Goal: Task Accomplishment & Management: Complete application form

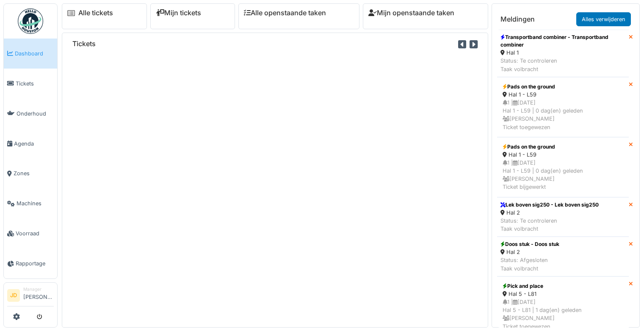
click at [30, 229] on span "Voorraad" at bounding box center [35, 233] width 38 height 8
click at [21, 223] on link "Voorraad" at bounding box center [30, 233] width 53 height 30
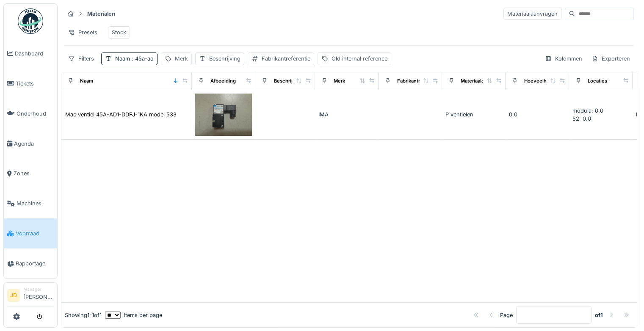
click at [182, 63] on div "Merk" at bounding box center [181, 59] width 13 height 8
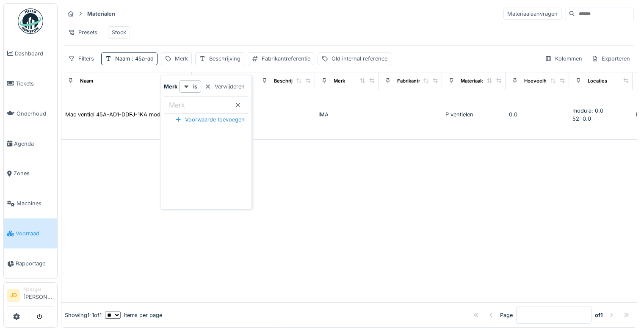
click at [174, 100] on label "Merk" at bounding box center [176, 105] width 19 height 10
click at [174, 100] on input "Merk" at bounding box center [206, 105] width 84 height 18
type input "***"
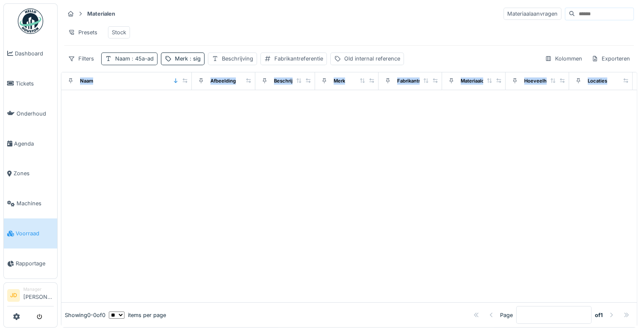
drag, startPoint x: 114, startPoint y: 185, endPoint x: 144, endPoint y: 66, distance: 123.5
click at [144, 66] on div "Materialen Materiaalaanvragen Presets Stock Filters Naam : 45a-ad Merk : sig Be…" at bounding box center [349, 165] width 576 height 324
click at [144, 62] on span ": 45a-ad" at bounding box center [142, 58] width 24 height 6
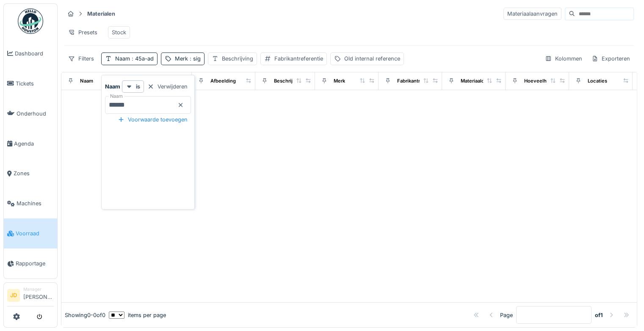
click at [183, 105] on icon at bounding box center [181, 105] width 4 height 4
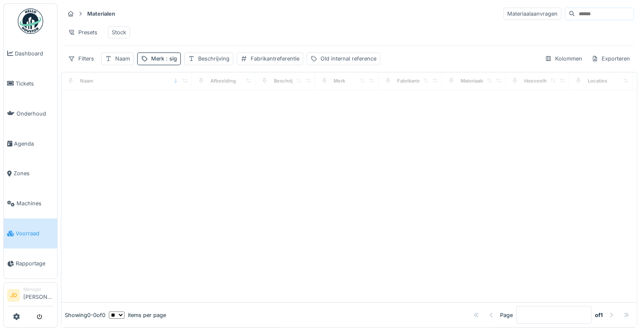
click at [211, 37] on div "Presets Stock" at bounding box center [348, 32] width 569 height 19
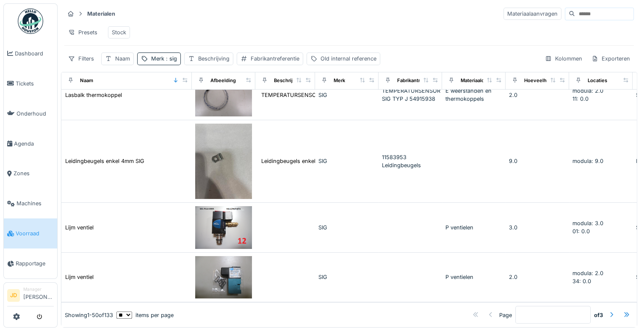
scroll to position [6, 0]
click at [608, 311] on div at bounding box center [611, 315] width 7 height 8
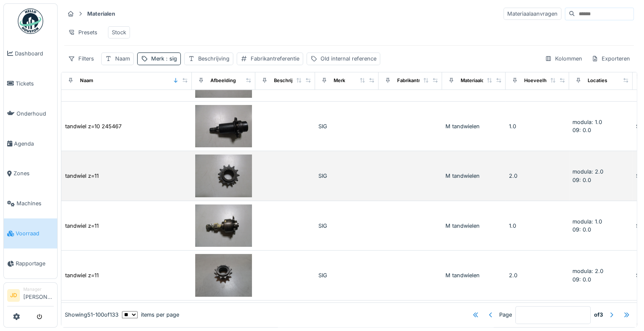
scroll to position [1029, 0]
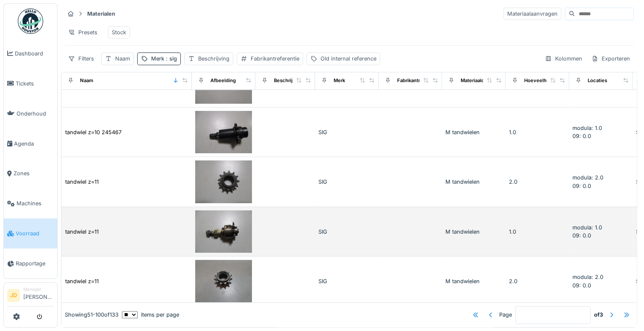
click at [238, 207] on td at bounding box center [224, 232] width 64 height 50
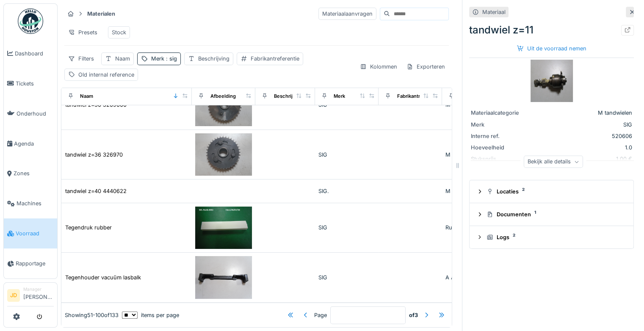
scroll to position [2242, 0]
click at [423, 311] on div at bounding box center [426, 315] width 7 height 8
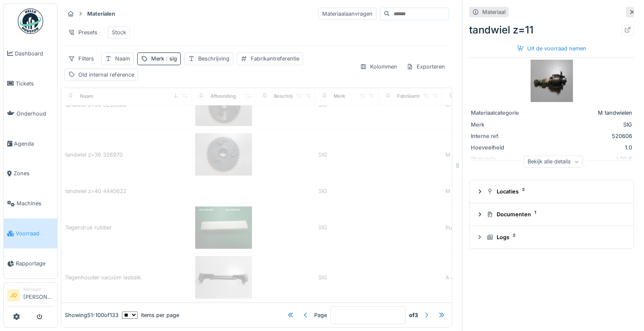
type input "*"
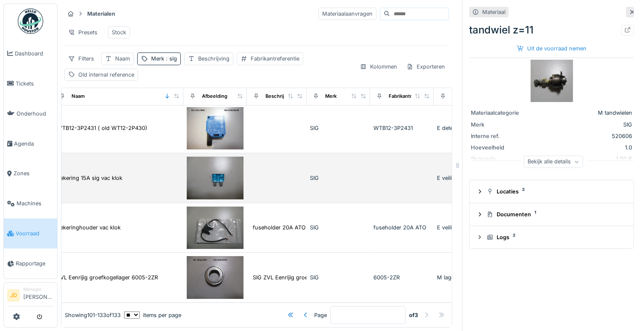
scroll to position [1526, 8]
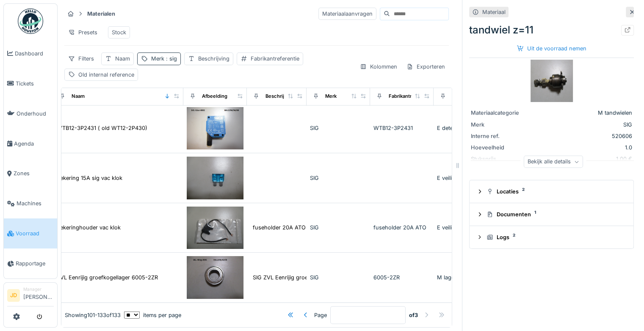
click at [171, 62] on span ": sig" at bounding box center [170, 58] width 13 height 6
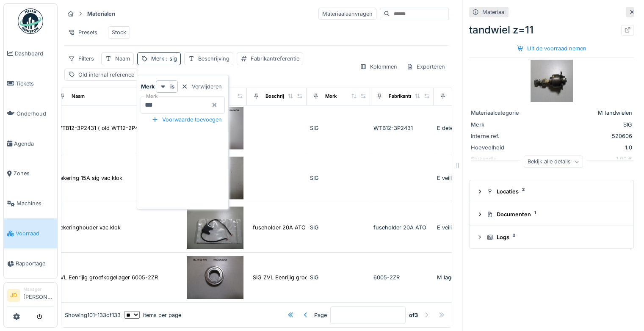
click at [218, 105] on icon at bounding box center [214, 105] width 7 height 6
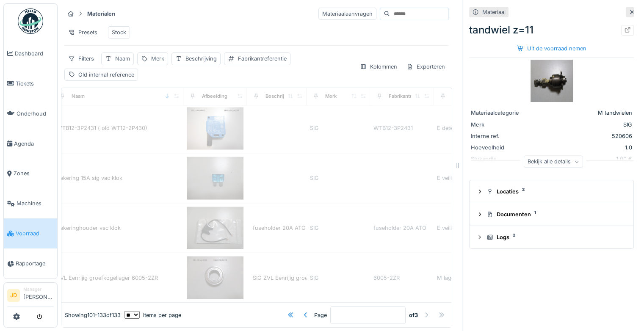
click at [122, 63] on div "Naam" at bounding box center [122, 59] width 15 height 8
type input "*"
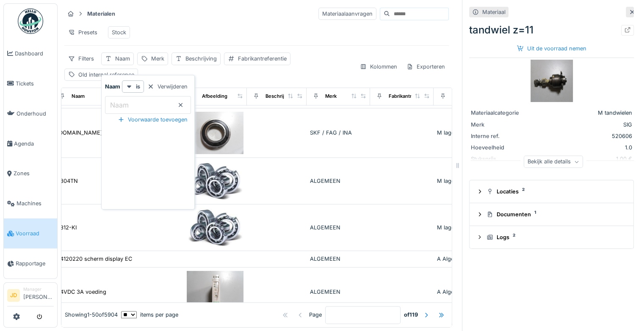
click at [118, 106] on label "Naam" at bounding box center [119, 105] width 22 height 10
click at [118, 106] on input "Naam" at bounding box center [148, 105] width 86 height 18
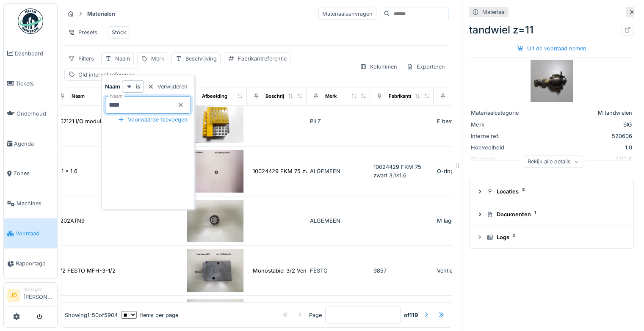
type input "*****"
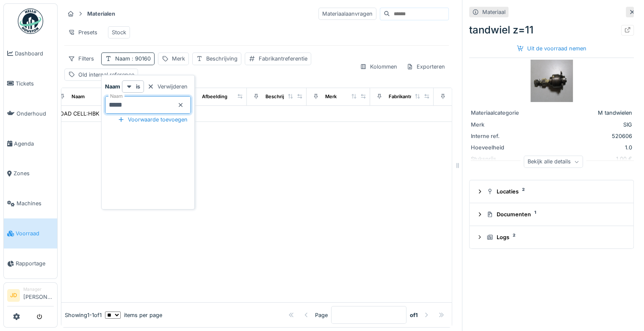
scroll to position [0, 8]
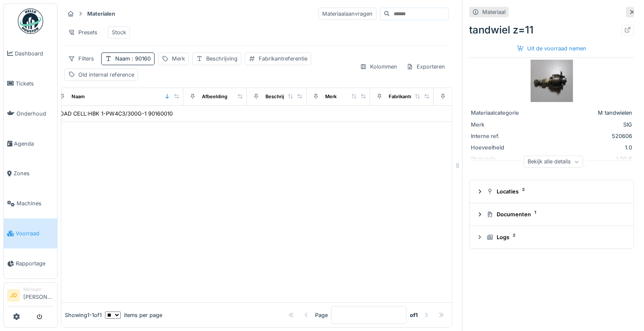
click at [165, 35] on div "Presets Stock" at bounding box center [256, 32] width 384 height 19
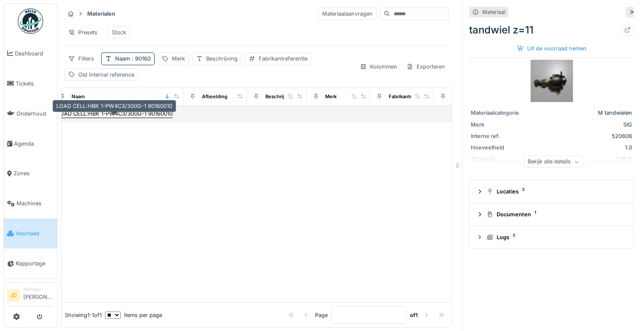
click at [110, 118] on div "LOAD CELL:HBK 1-PW4C3/300G-1 90160010" at bounding box center [115, 114] width 116 height 8
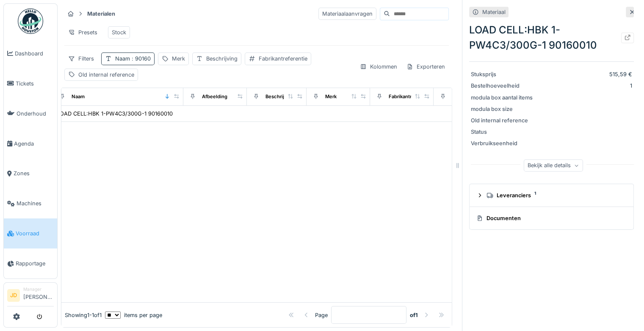
click at [129, 63] on div "Naam : 90160" at bounding box center [133, 59] width 36 height 8
click at [184, 105] on icon at bounding box center [180, 105] width 7 height 6
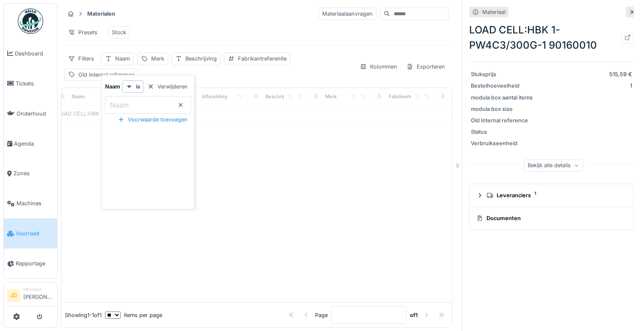
click at [166, 105] on input "Naam" at bounding box center [148, 105] width 86 height 18
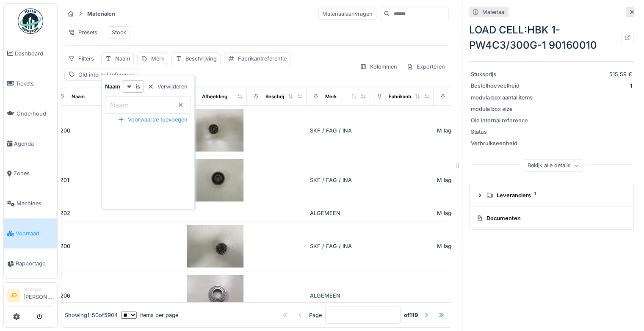
scroll to position [0, 8]
type input "***"
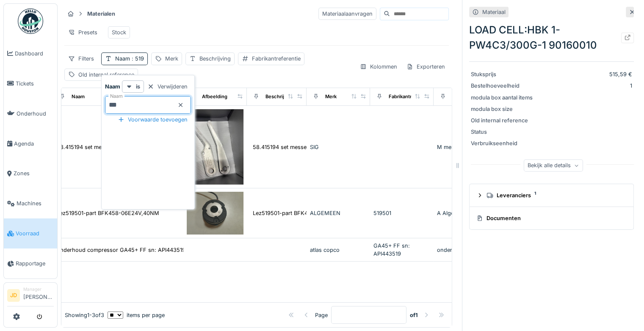
click at [202, 25] on div "Presets Stock" at bounding box center [256, 32] width 384 height 19
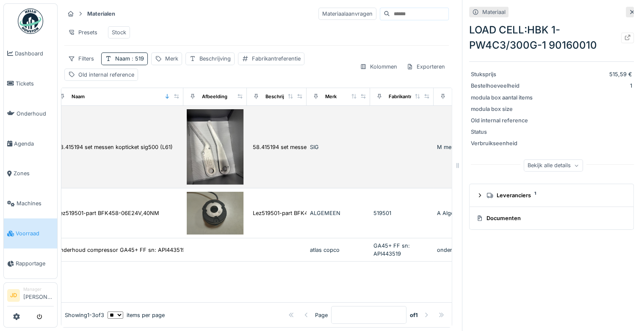
scroll to position [0, 0]
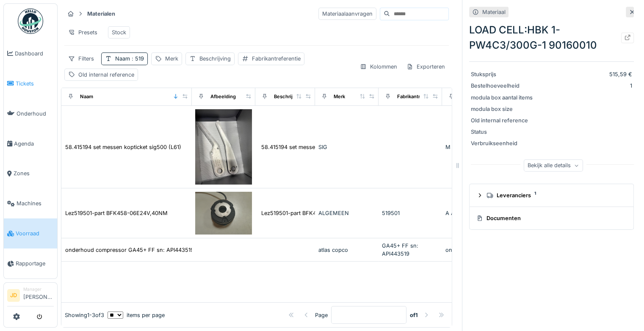
click at [33, 81] on span "Tickets" at bounding box center [35, 84] width 38 height 8
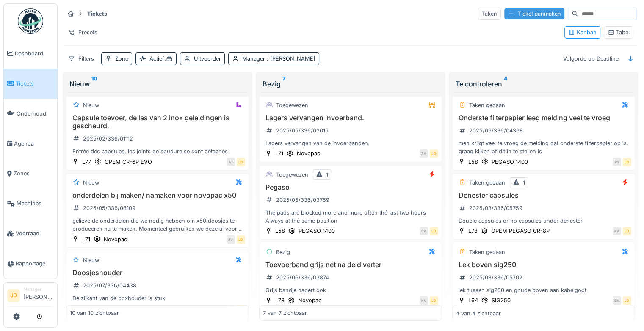
click at [505, 13] on div "Ticket aanmaken" at bounding box center [534, 13] width 60 height 11
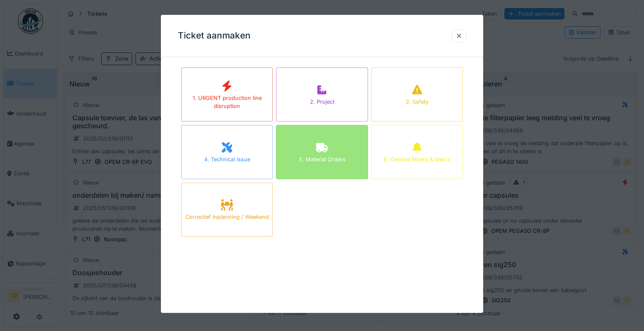
click at [317, 148] on div "5. Material Orders" at bounding box center [321, 152] width 91 height 54
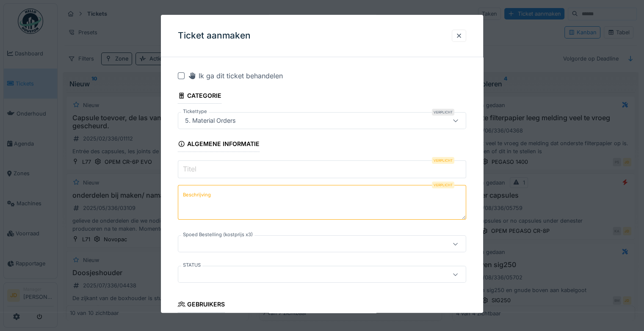
click at [242, 172] on input "Titel" at bounding box center [322, 169] width 288 height 18
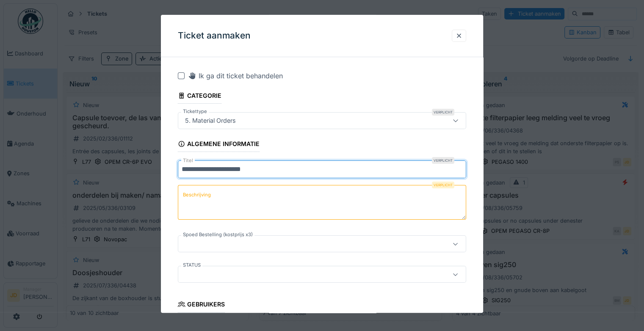
type input "**********"
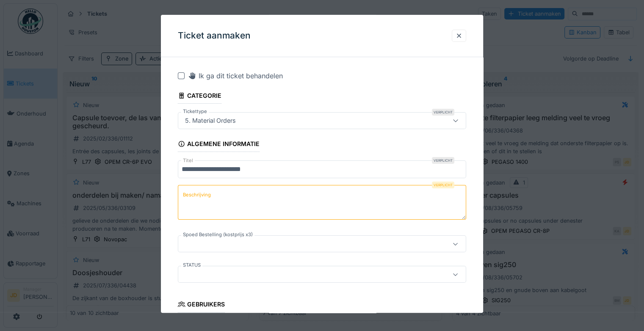
click at [240, 185] on textarea "Beschrijving" at bounding box center [322, 202] width 288 height 35
type textarea "*"
click at [180, 196] on textarea "**********" at bounding box center [322, 202] width 288 height 35
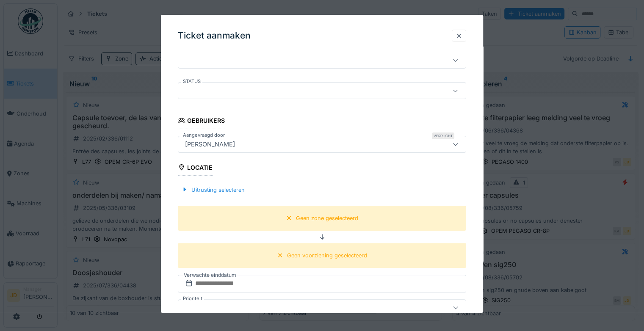
scroll to position [194, 0]
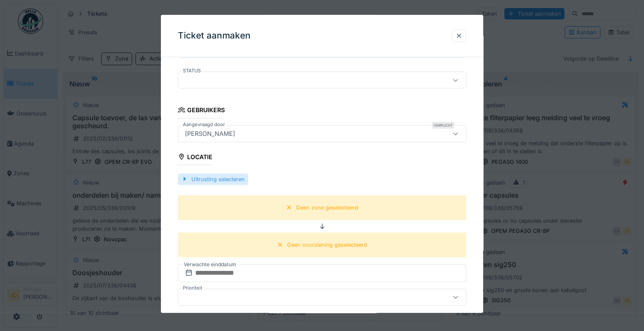
type textarea "**********"
click at [192, 176] on div "Uitrusting selecteren" at bounding box center [213, 179] width 70 height 11
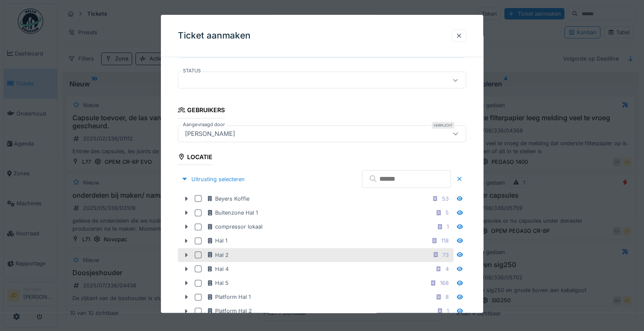
click at [182, 252] on div at bounding box center [187, 255] width 14 height 9
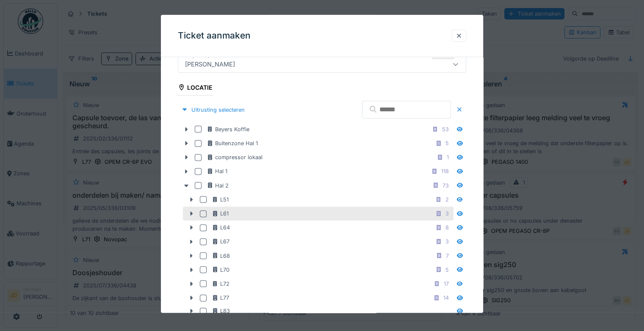
scroll to position [263, 0]
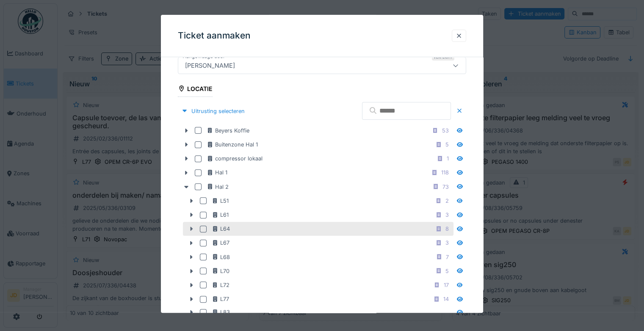
click at [190, 227] on icon at bounding box center [191, 230] width 7 height 6
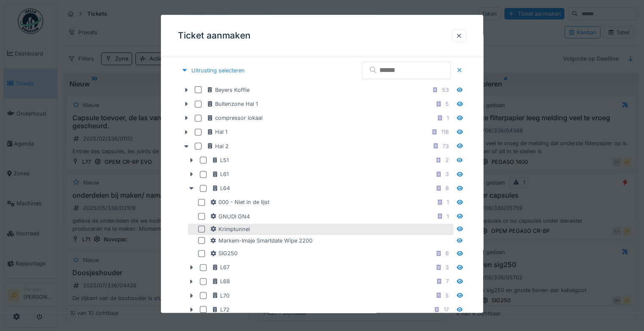
scroll to position [303, 0]
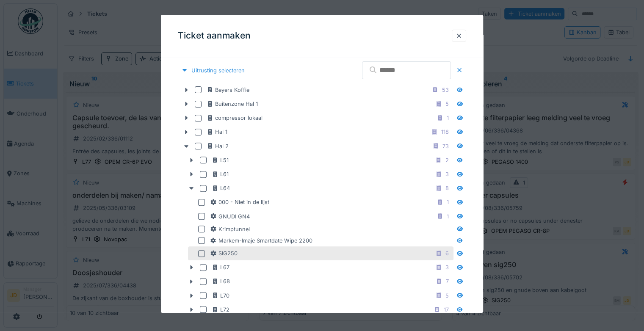
click at [203, 252] on div at bounding box center [201, 253] width 7 height 7
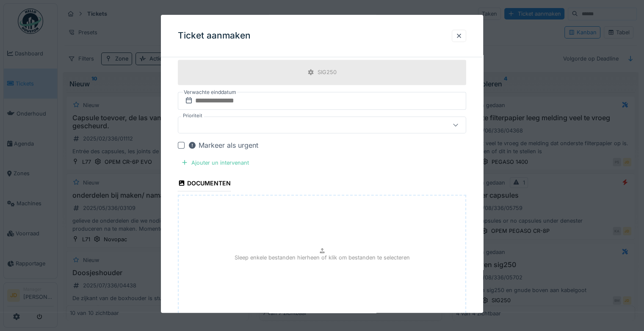
scroll to position [821, 0]
click at [254, 234] on div "Sleep enkele bestanden hierheen of klik om bestanden te selecteren" at bounding box center [322, 257] width 288 height 127
type input "**********"
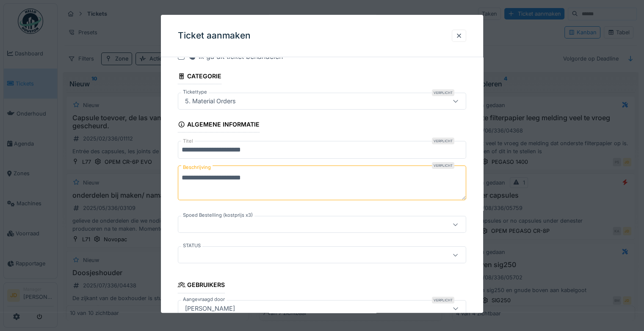
scroll to position [0, 0]
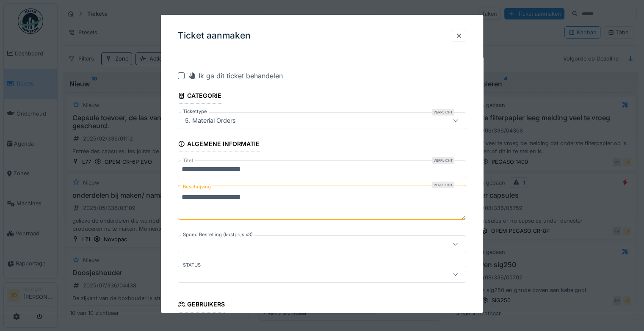
click at [325, 201] on textarea "**********" at bounding box center [322, 202] width 288 height 35
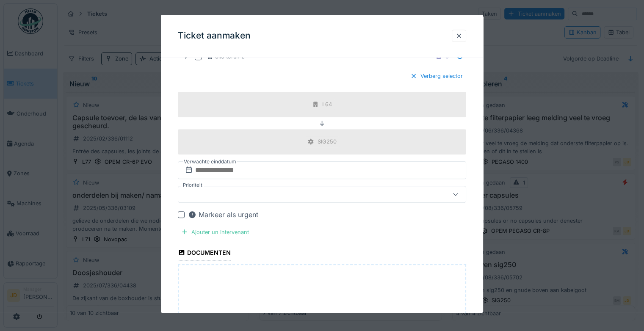
scroll to position [939, 0]
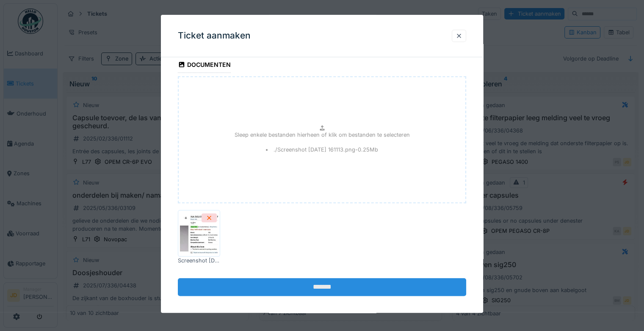
type textarea "**********"
click at [324, 284] on input "*******" at bounding box center [322, 287] width 288 height 18
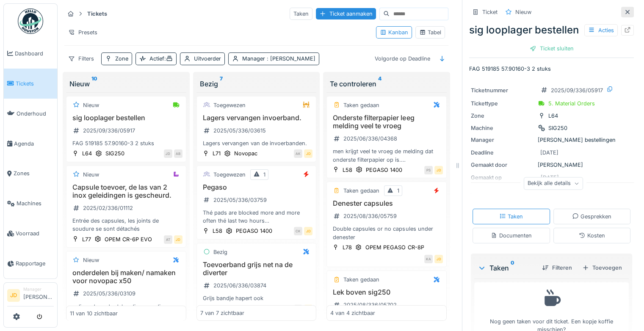
click at [624, 12] on icon at bounding box center [627, 12] width 7 height 6
